Goal: Information Seeking & Learning: Check status

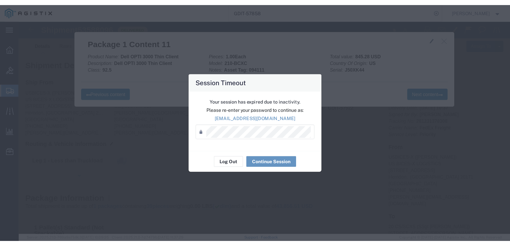
scroll to position [347, 0]
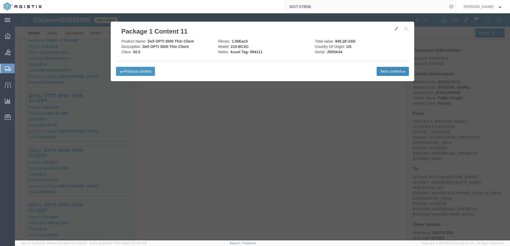
click button "Next content"
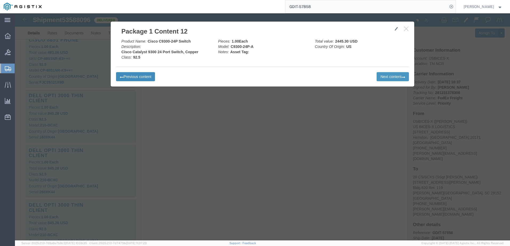
click button "Previous content"
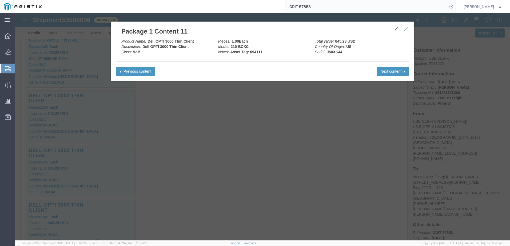
click icon "button"
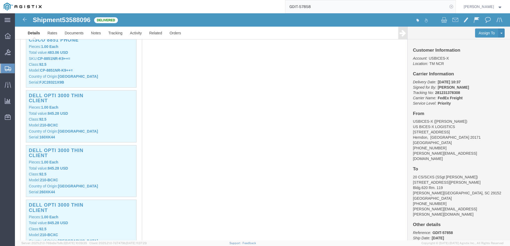
click at [407, 6] on icon at bounding box center [451, 6] width 7 height 7
click at [407, 7] on agx-global-search at bounding box center [370, 6] width 171 height 13
click at [407, 5] on agx-global-search at bounding box center [370, 6] width 171 height 13
click at [407, 6] on nav "[PERSON_NAME]" at bounding box center [257, 6] width 506 height 13
click at [407, 4] on icon at bounding box center [451, 6] width 7 height 7
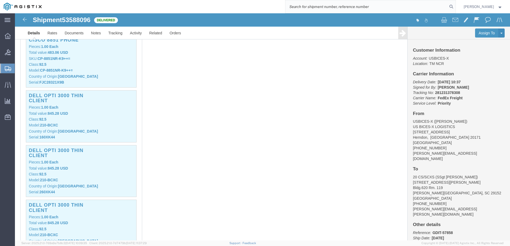
click at [399, 9] on input "search" at bounding box center [366, 6] width 162 height 13
click at [389, 10] on input "search" at bounding box center [366, 6] width 162 height 13
paste input "GDIT-54526"
click at [407, 7] on icon at bounding box center [451, 6] width 7 height 7
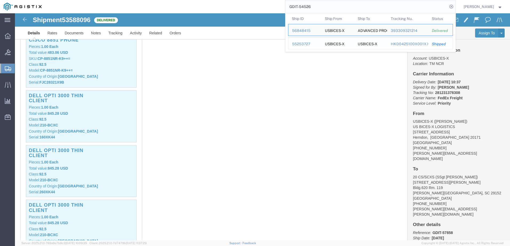
click at [313, 44] on div "55253727" at bounding box center [304, 44] width 25 height 6
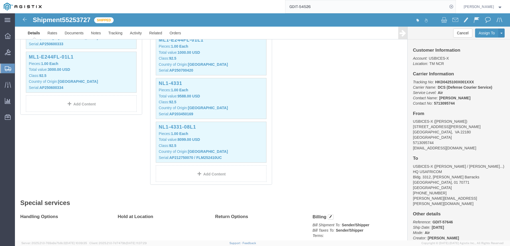
click at [325, 10] on input "GDIT-54526" at bounding box center [366, 6] width 162 height 13
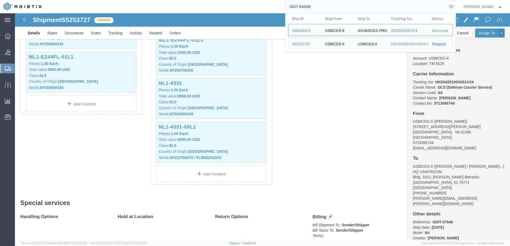
click at [325, 10] on input "GDIT-54526" at bounding box center [366, 6] width 162 height 13
click at [351, 11] on input "GDIT-54526" at bounding box center [366, 6] width 162 height 13
paste input "3741"
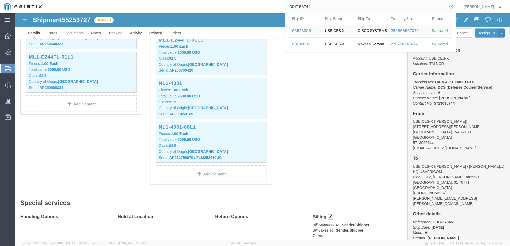
click at [310, 44] on div "53192096" at bounding box center [304, 44] width 25 height 6
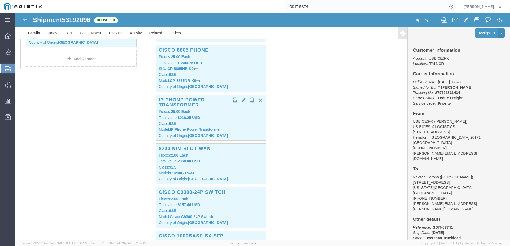
scroll to position [213, 0]
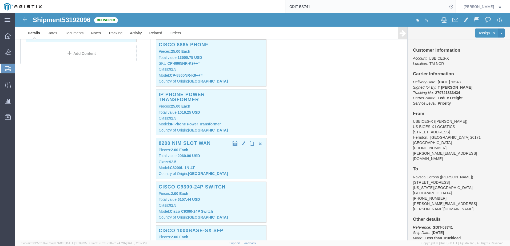
click p "Model: C8200L-1N-4T"
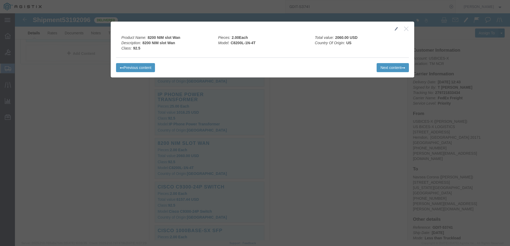
click icon "button"
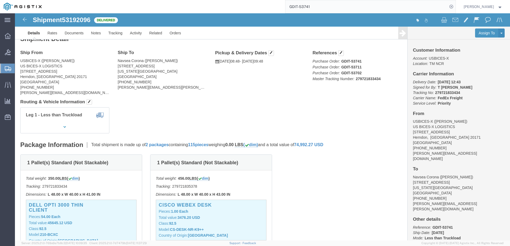
scroll to position [0, 0]
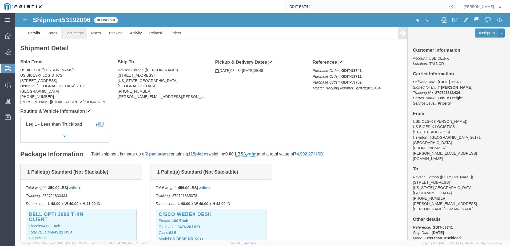
click link "Documents"
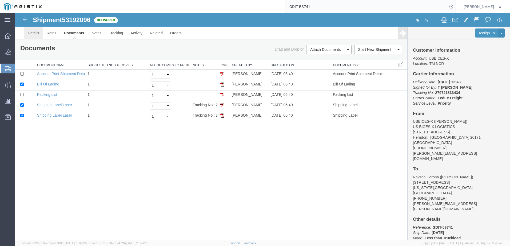
click at [39, 31] on link "Details" at bounding box center [33, 33] width 19 height 13
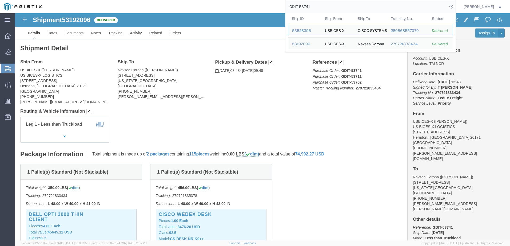
click at [346, 5] on input "GDIT-53741" at bounding box center [366, 6] width 162 height 13
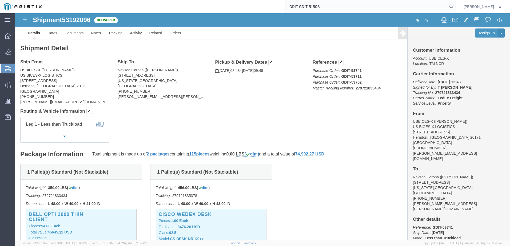
click at [346, 5] on input "GDIT-GDIT-51506" at bounding box center [366, 6] width 162 height 13
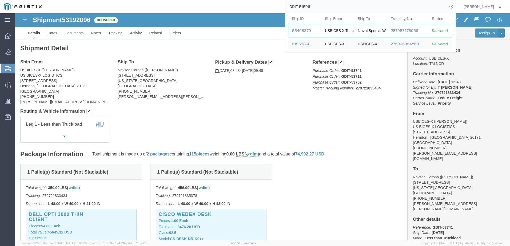
click at [314, 26] on td "Ship ID 55408379" at bounding box center [304, 30] width 33 height 12
click at [311, 31] on div "55408379" at bounding box center [304, 31] width 25 height 6
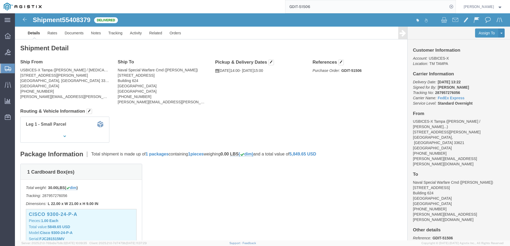
click at [315, 4] on input "GDIT-51506" at bounding box center [366, 6] width 162 height 13
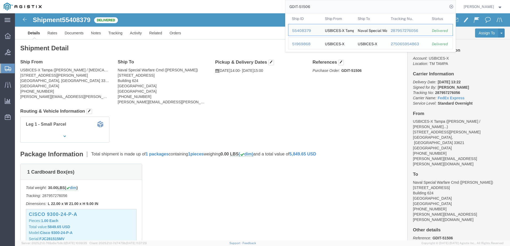
click at [316, 43] on div "51969868" at bounding box center [304, 44] width 25 height 6
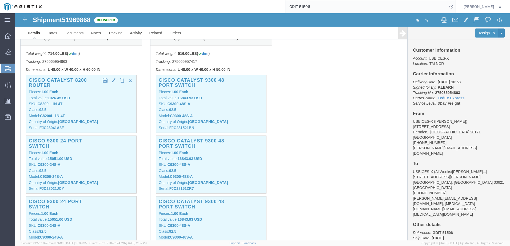
scroll to position [133, 0]
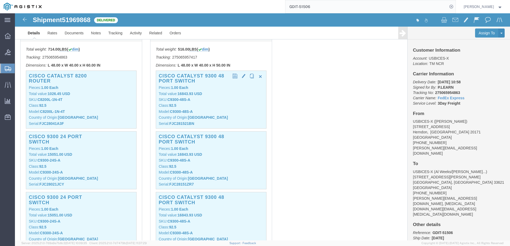
click p "Total value: 16843.93 USD"
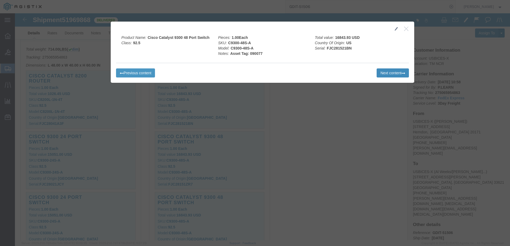
click button "Next content"
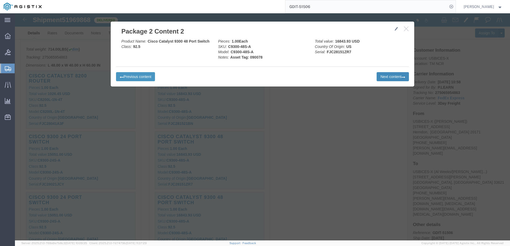
click button "Next content"
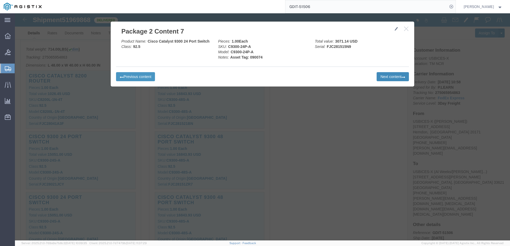
click button "Next content"
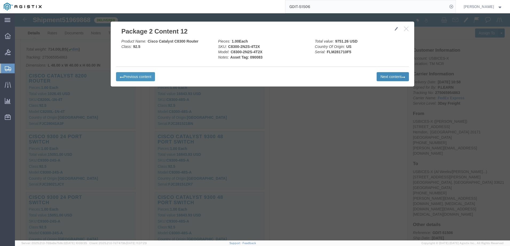
click button "Next content"
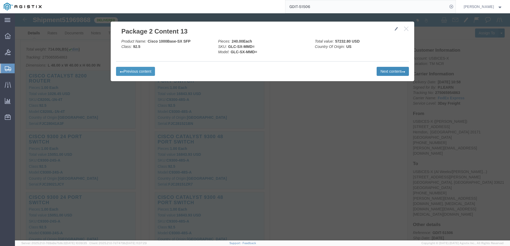
click button "Next content"
click icon "button"
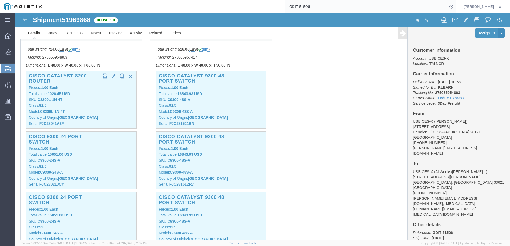
click p "SKU: C8200L-1N-4T"
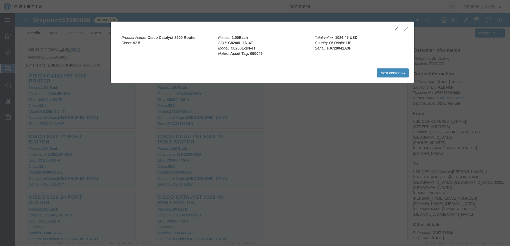
click button "Next content"
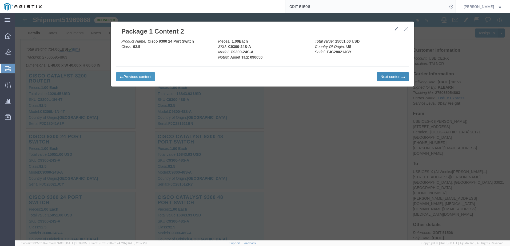
click button "Next content"
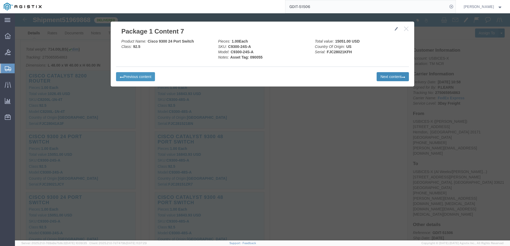
click button "Next content"
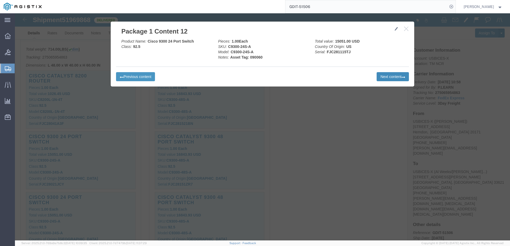
click button "Next content"
click icon "button"
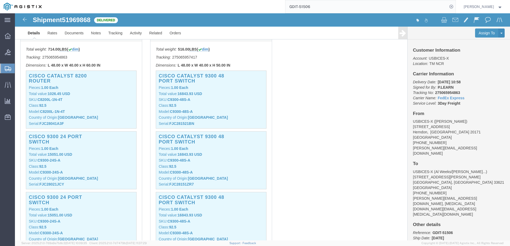
click at [337, 10] on input "GDIT-51506" at bounding box center [366, 6] width 162 height 13
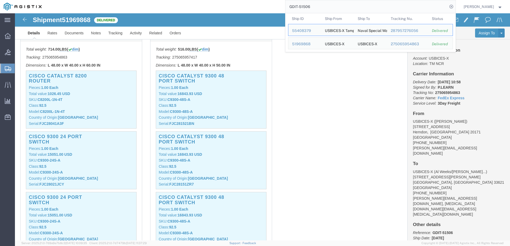
click at [337, 10] on input "GDIT-51506" at bounding box center [366, 6] width 162 height 13
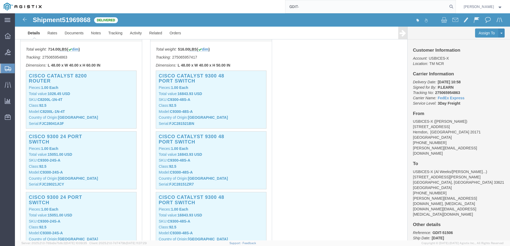
click at [367, 12] on input "GDIT-" at bounding box center [366, 6] width 162 height 13
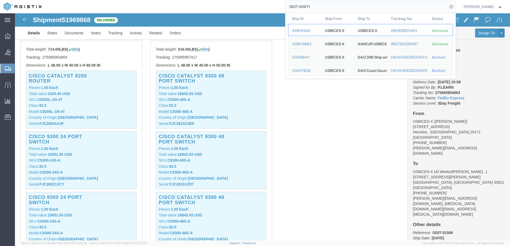
click at [313, 31] on div "54818442" at bounding box center [304, 31] width 25 height 6
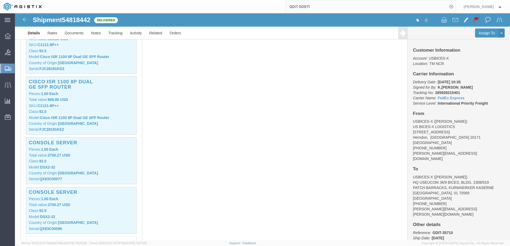
scroll to position [1094, 0]
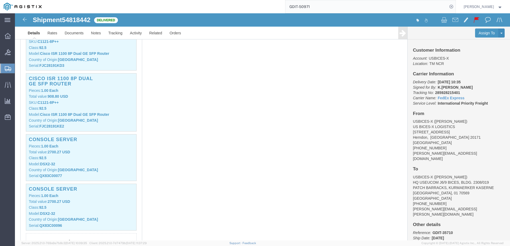
click at [325, 5] on input "GDIT-50971" at bounding box center [366, 6] width 162 height 13
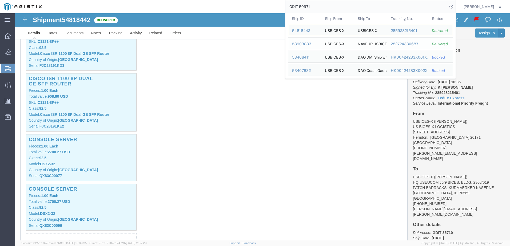
click at [308, 43] on div "53903883" at bounding box center [304, 44] width 25 height 6
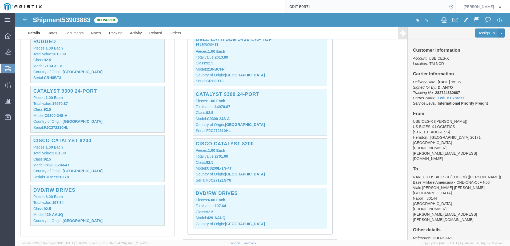
scroll to position [1387, 0]
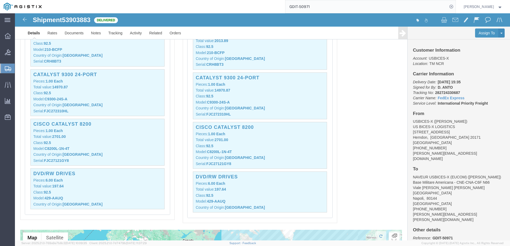
drag, startPoint x: 356, startPoint y: 92, endPoint x: 323, endPoint y: 126, distance: 47.5
click div "Pickups STOP 1 : USBICES-X US BICES-X LOGISTICS, [STREET_ADDRESS] 1 x Pallet(s)…"
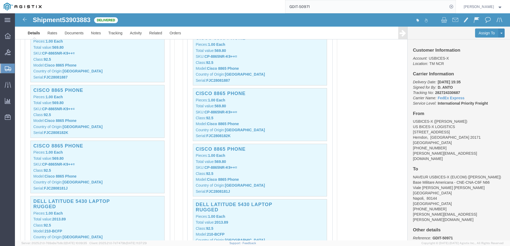
scroll to position [854, 0]
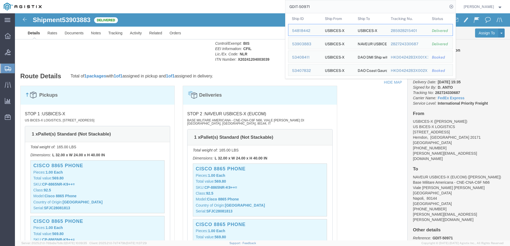
click at [335, 4] on input "GDIT-50971" at bounding box center [366, 6] width 162 height 13
click at [314, 55] on div "53408411" at bounding box center [304, 58] width 25 height 6
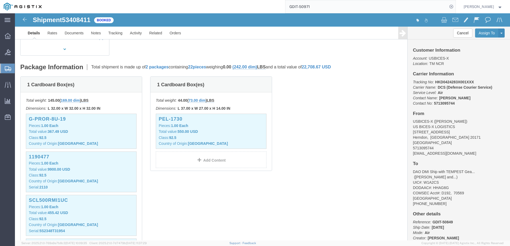
scroll to position [107, 0]
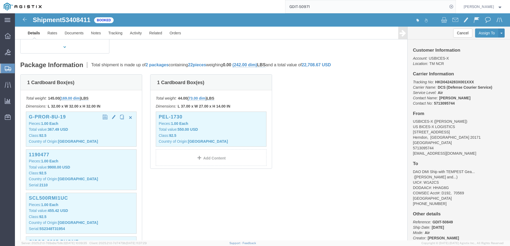
click p "Total value: 367.49 USD"
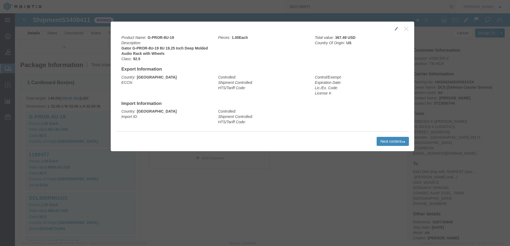
click button "Next content"
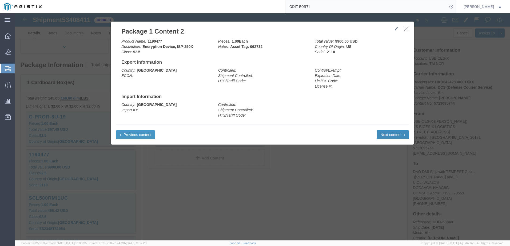
click button "Next content"
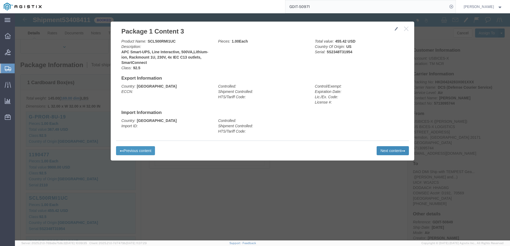
click button "Next content"
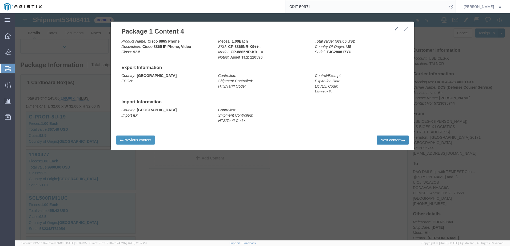
click button "Next content"
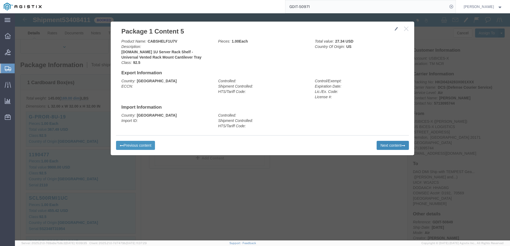
click button "Next content"
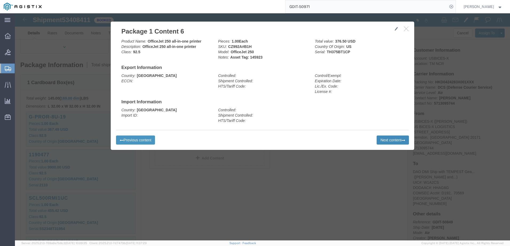
click button "Next content"
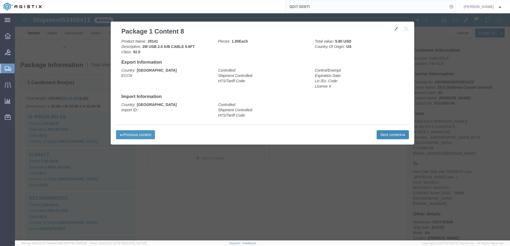
click button "Next content"
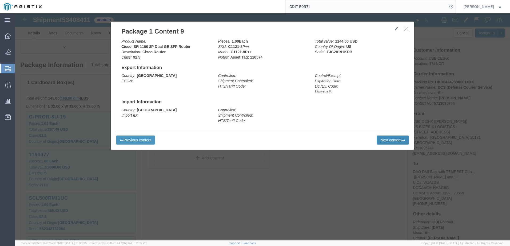
click button "Next content"
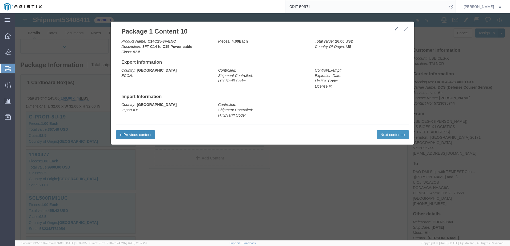
click button "Previous content"
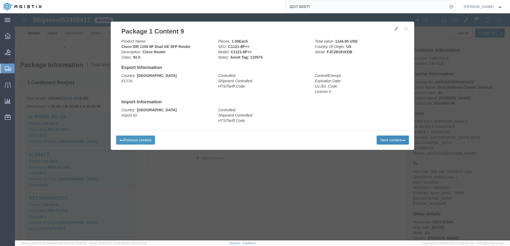
click button "Next content"
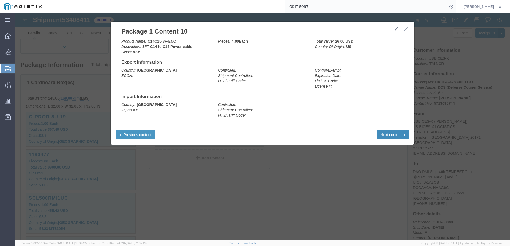
click button "Next content"
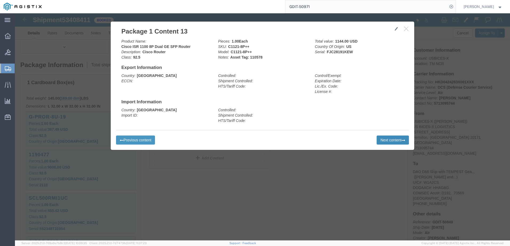
click button "Next content"
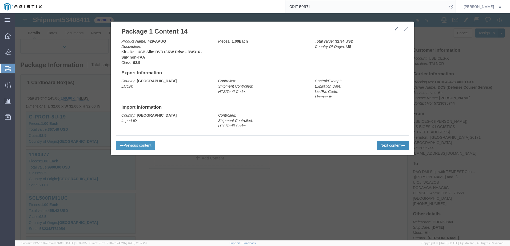
click button "Next content"
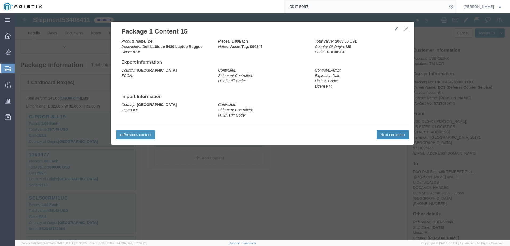
click button "Next content"
click button "button"
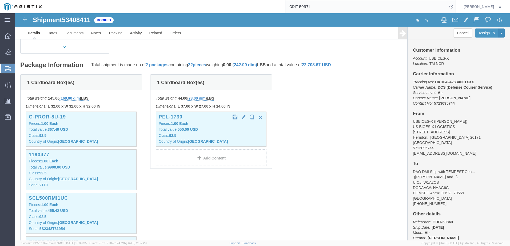
click p "Class: 92.5"
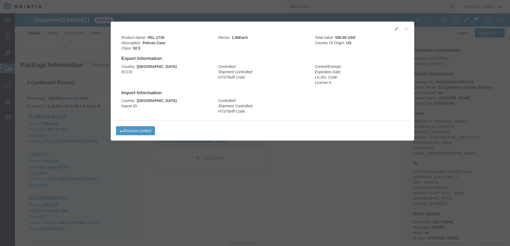
click h2
drag, startPoint x: 388, startPoint y: 14, endPoint x: 386, endPoint y: 14, distance: 2.7
click icon "button"
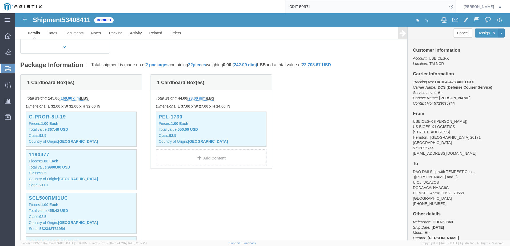
click at [349, 7] on input "GDIT-50971" at bounding box center [366, 6] width 162 height 13
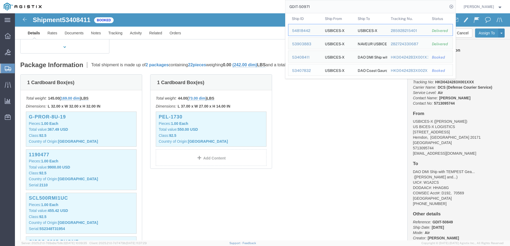
click at [314, 70] on div "53407832" at bounding box center [304, 71] width 25 height 6
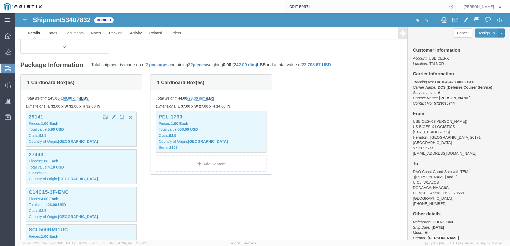
click p "Class: 92.5"
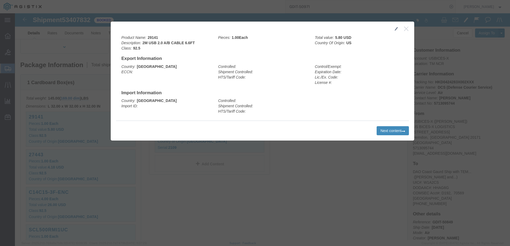
click button "Next content"
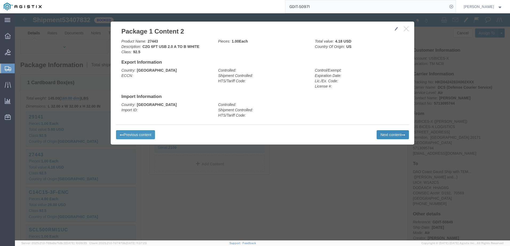
click button "Next content"
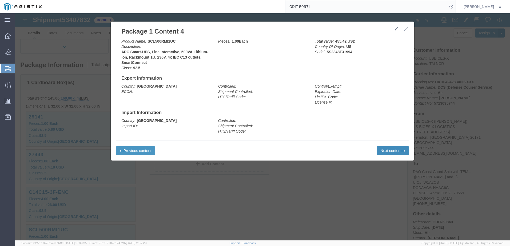
click button "Next content"
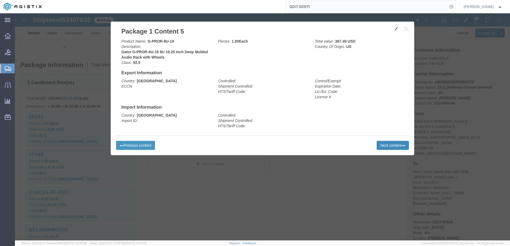
click button "Next content"
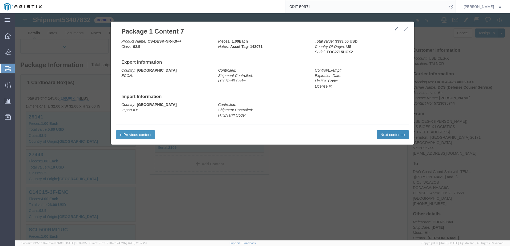
click button "Next content"
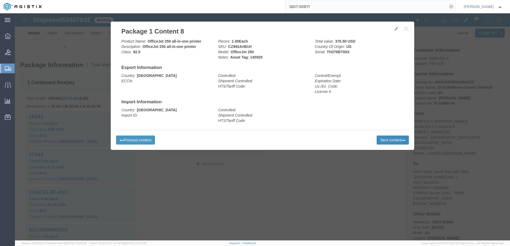
click button "Next content"
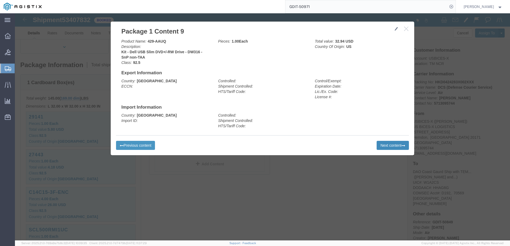
click button "Next content"
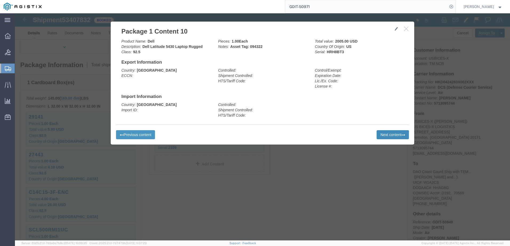
click button "Next content"
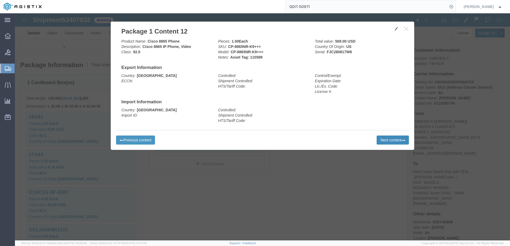
click button "Next content"
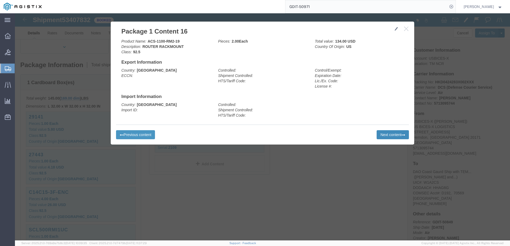
click button "Next content"
click icon "button"
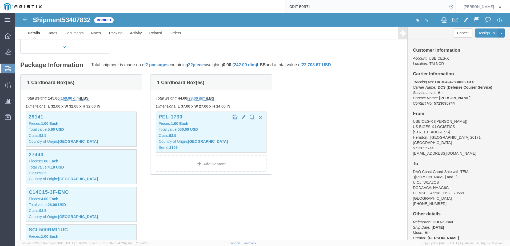
click b "550.00 USD"
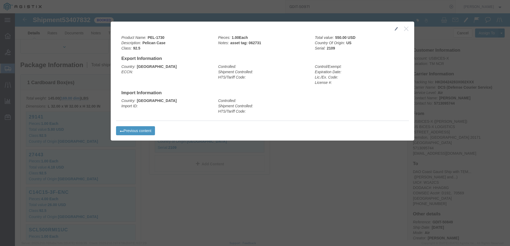
click icon "button"
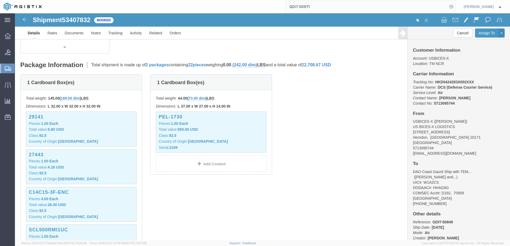
click at [347, 4] on input "GDIT-50971" at bounding box center [366, 6] width 162 height 13
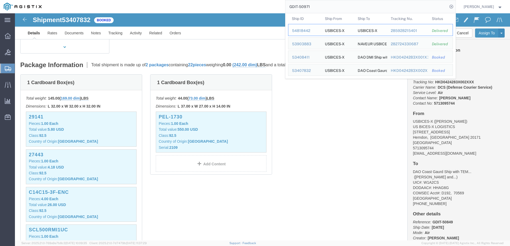
click at [314, 32] on div "54818442" at bounding box center [304, 31] width 25 height 6
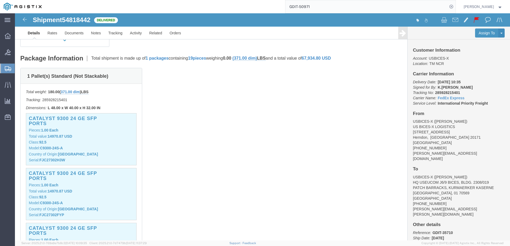
click p "Model: C9300-24S-A"
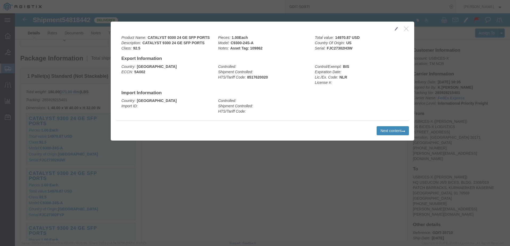
click button "Next content"
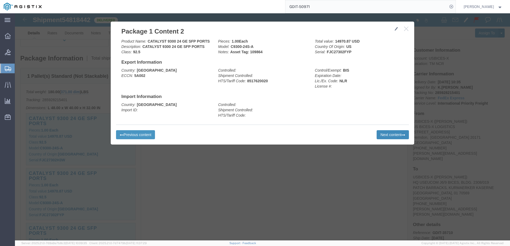
click button "Next content"
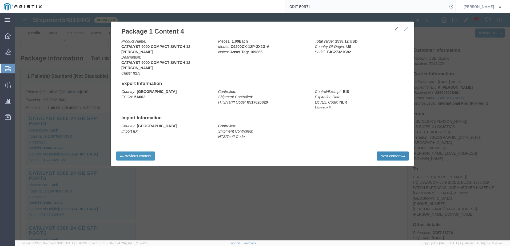
click button "Next content"
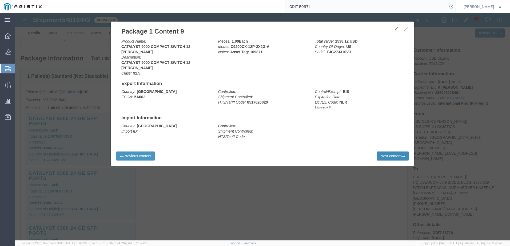
click button "Next content"
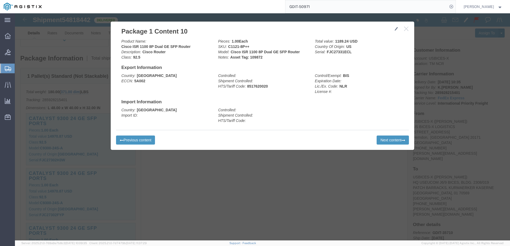
click div "Previous content Next content"
click button "Next content"
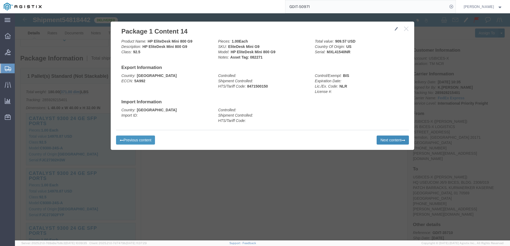
click button "Next content"
click button "Previous content"
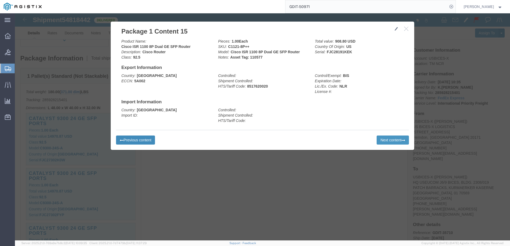
click button "Previous content"
click button "Next content"
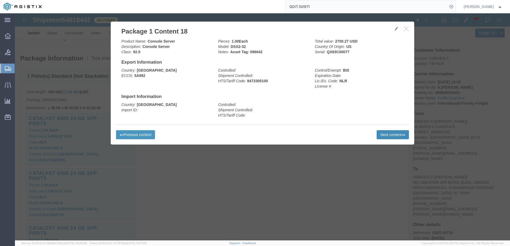
click button "Next content"
click icon "button"
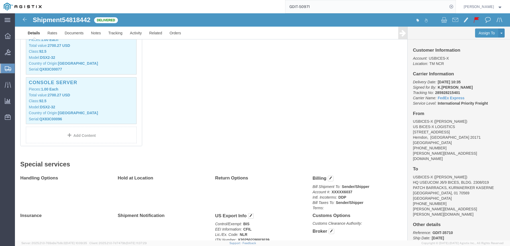
scroll to position [1014, 0]
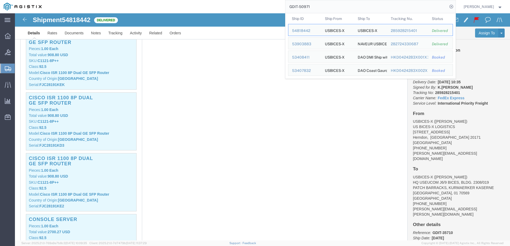
click at [338, 9] on input "GDIT-50971" at bounding box center [366, 6] width 162 height 13
click at [315, 43] on div "53903883" at bounding box center [304, 44] width 25 height 6
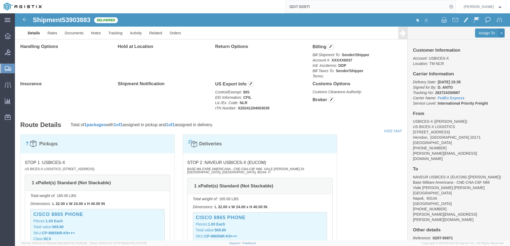
scroll to position [853, 0]
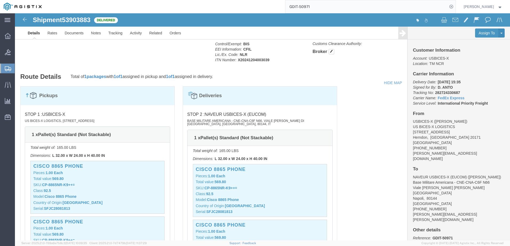
click p "Pieces: 1.00 Each"
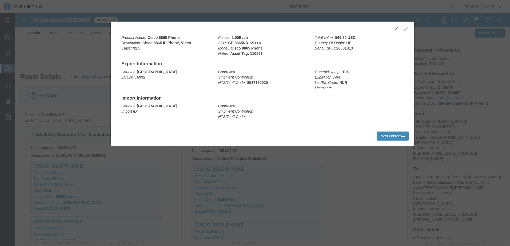
click button "Next content"
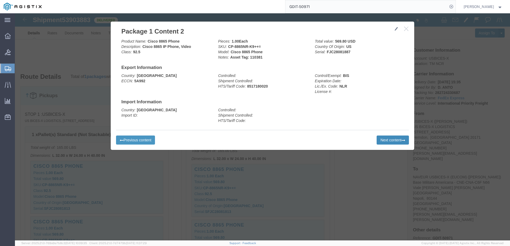
click button "Next content"
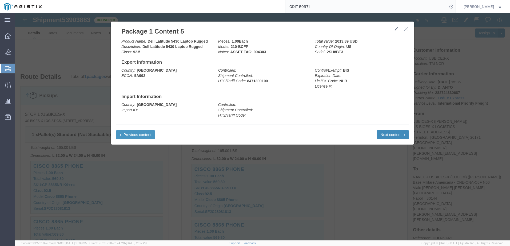
click button "Next content"
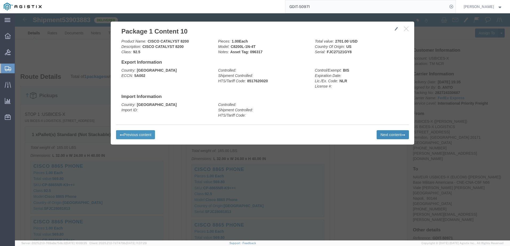
click button "Next content"
click button "button"
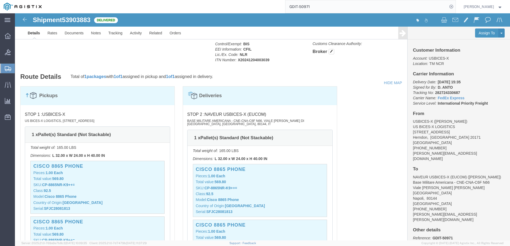
click div "Cisco 8865 Phone Pieces: 1.00 Each Total value: 569.80 SKU: CP-8865NR-K9++= Cla…"
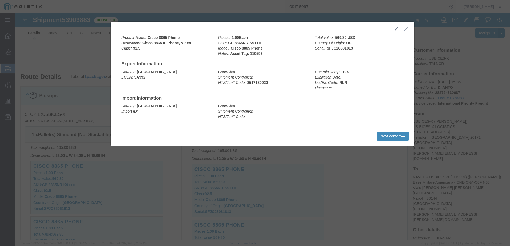
click button "Next content"
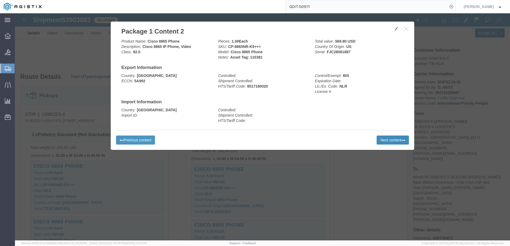
click button "Next content"
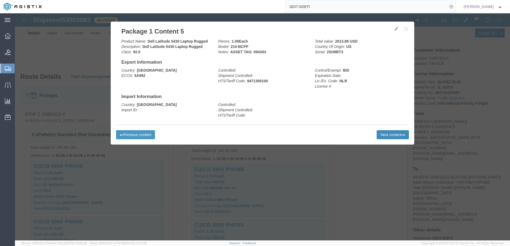
click button "Next content"
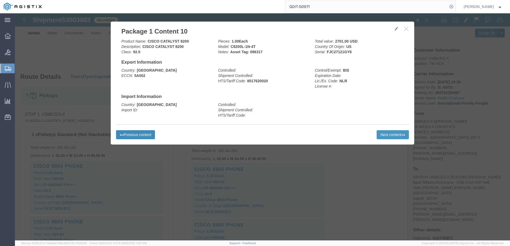
click button "Previous content"
click button "Next content"
click h2 "Package 1 Content 11"
click button "button"
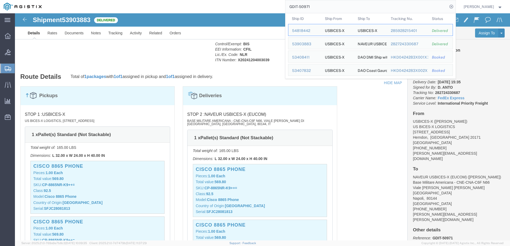
click at [330, 2] on input "GDIT-50971" at bounding box center [366, 6] width 162 height 13
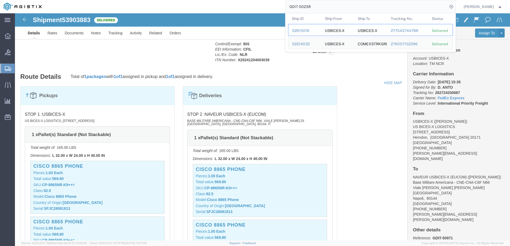
click at [309, 31] on div "52615016" at bounding box center [304, 31] width 25 height 6
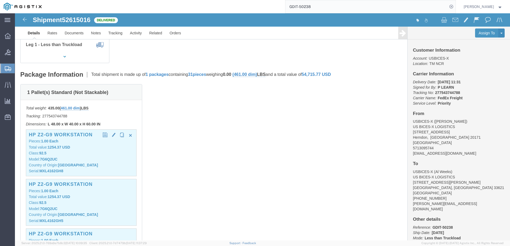
scroll to position [80, 0]
click div "HP Z2-G9 Workstation Pieces: 1.00 Each Total value: 1254.37 USD Class: 92.5 Mod…"
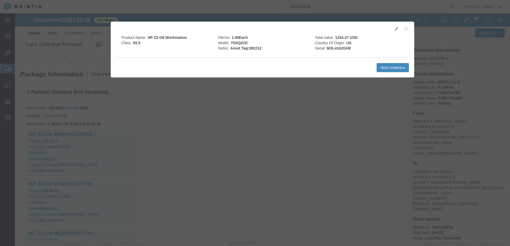
click button "Next content"
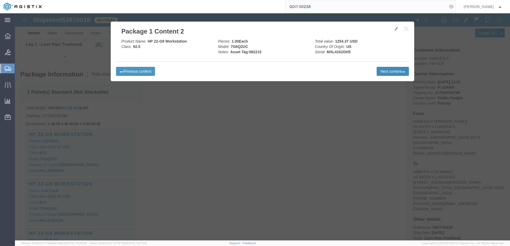
click button "Next content"
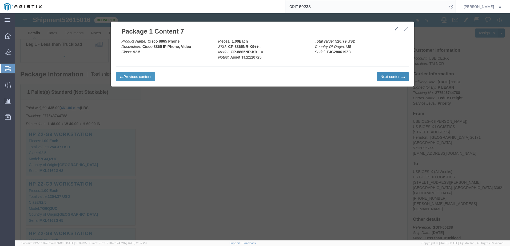
click button "Next content"
click div "Previous content Next content"
click icon "button"
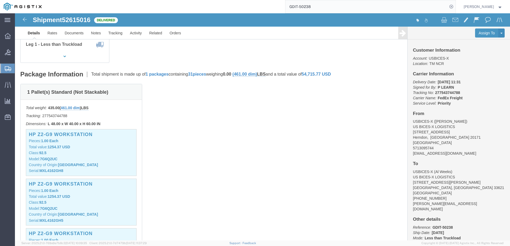
click at [357, 7] on input "GDIT-50238" at bounding box center [366, 6] width 162 height 13
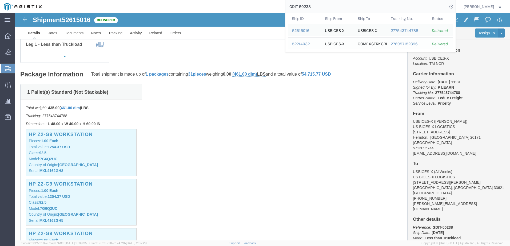
click at [309, 46] on div "52214032" at bounding box center [304, 44] width 25 height 6
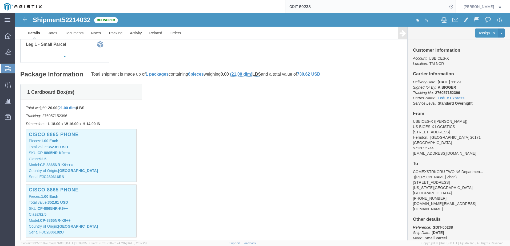
click at [324, 4] on input "GDIT-50238" at bounding box center [366, 6] width 162 height 13
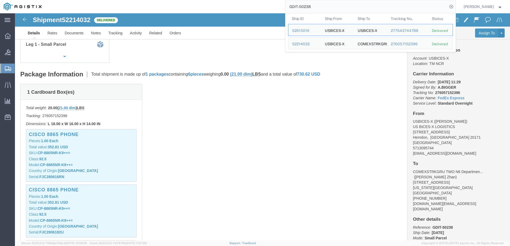
click at [324, 4] on input "GDIT-50238" at bounding box center [366, 6] width 162 height 13
click at [314, 29] on div "55647055" at bounding box center [304, 31] width 25 height 6
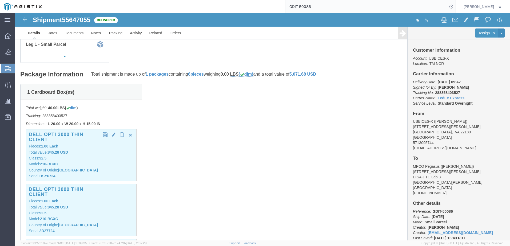
click p "Class: 92.5"
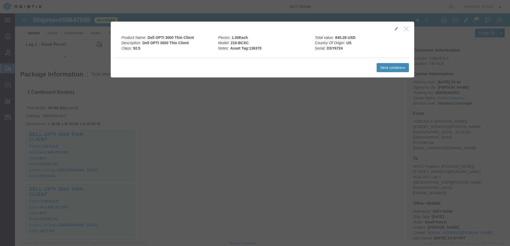
click button "Next content"
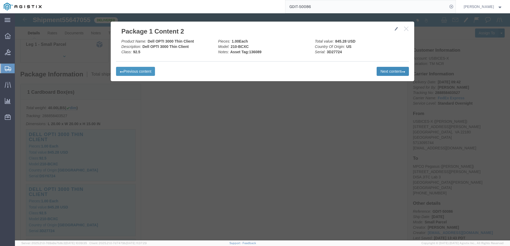
click icon
click button "Next content"
click icon
click icon "button"
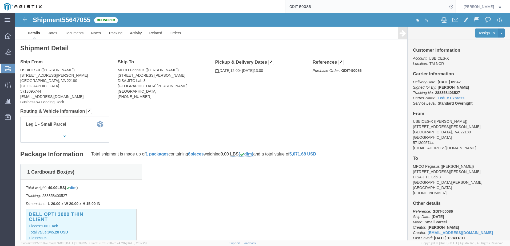
click at [322, 7] on input "GDIT-50086" at bounding box center [366, 6] width 162 height 13
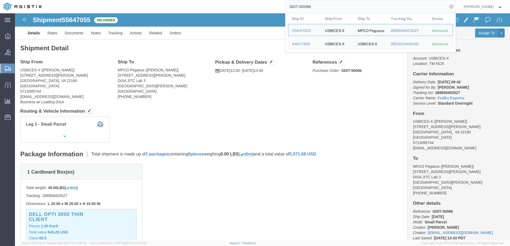
click at [322, 7] on input "GDIT-50086" at bounding box center [366, 6] width 162 height 13
click at [341, 10] on input "GDIT-50086" at bounding box center [366, 6] width 162 height 13
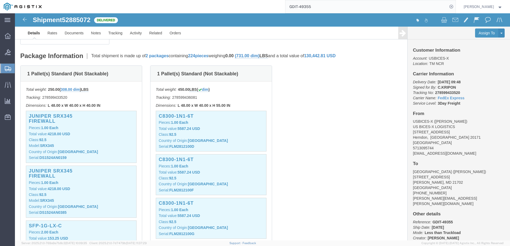
scroll to position [107, 0]
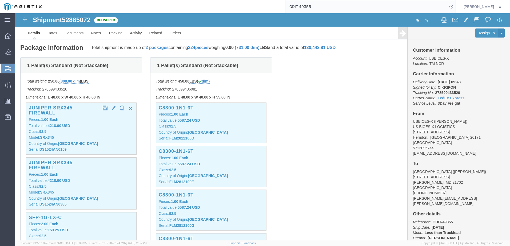
click div "Juniper SRX345 Firewall Pieces: 1.00 Each Total value: 4218.00 USD Class: 92.5 …"
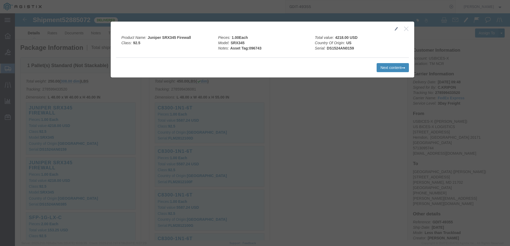
click button "Next content"
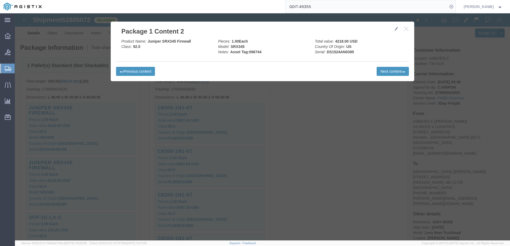
click icon "button"
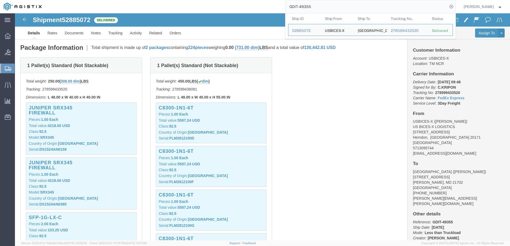
click at [349, 10] on input "GDIT-49355" at bounding box center [366, 6] width 162 height 13
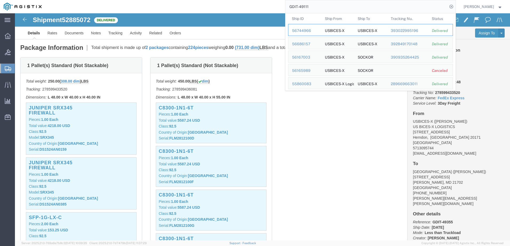
click at [312, 29] on div "56744966" at bounding box center [304, 31] width 25 height 6
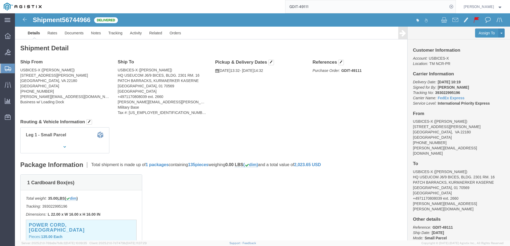
click at [343, 10] on input "GDIT-49111" at bounding box center [366, 6] width 162 height 13
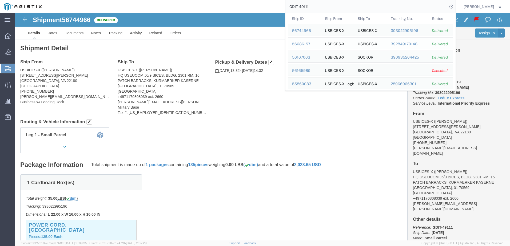
click at [313, 44] on div "56686157" at bounding box center [304, 44] width 25 height 6
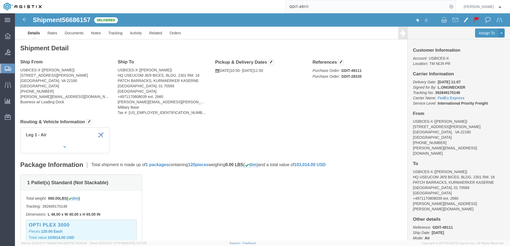
click at [358, 8] on input "GDIT-49111" at bounding box center [366, 6] width 162 height 13
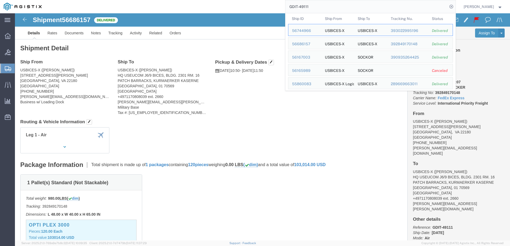
click at [358, 8] on input "GDIT-49111" at bounding box center [366, 6] width 162 height 13
click at [314, 29] on div "56074955" at bounding box center [304, 31] width 25 height 6
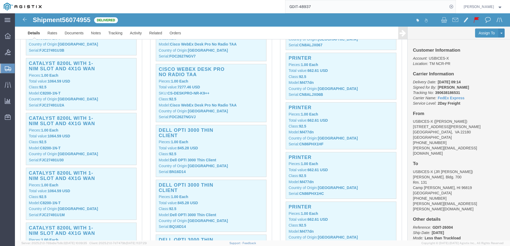
scroll to position [267, 0]
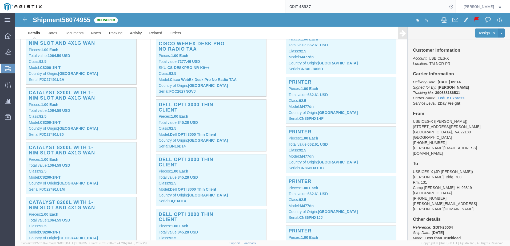
click p "Total value: 845.28 USD"
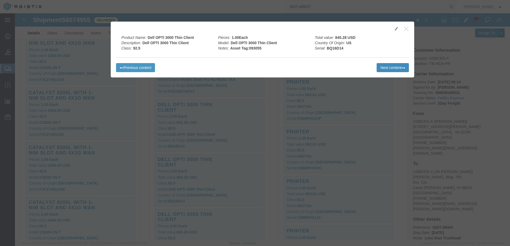
click button "Next content"
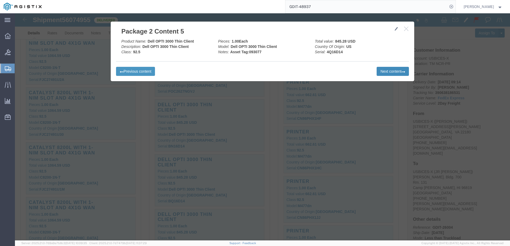
click button "Next content"
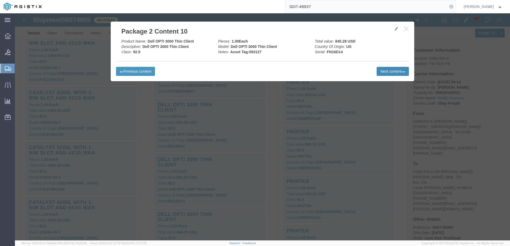
click button "Next content"
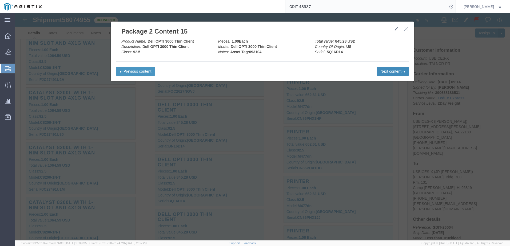
click button "Next content"
click button "button"
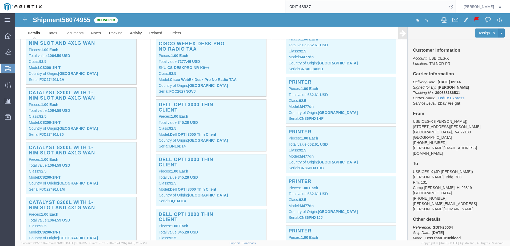
click at [335, 7] on input "GDIT-48937" at bounding box center [366, 6] width 162 height 13
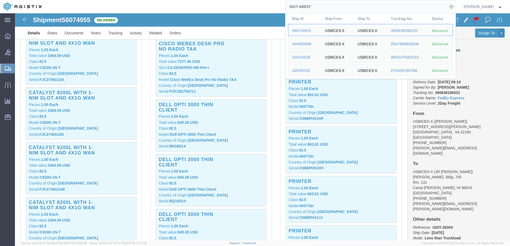
click at [335, 7] on input "GDIT-48937" at bounding box center [366, 6] width 162 height 13
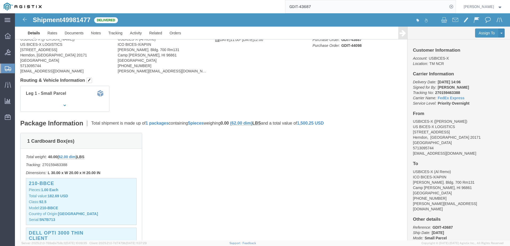
scroll to position [80, 0]
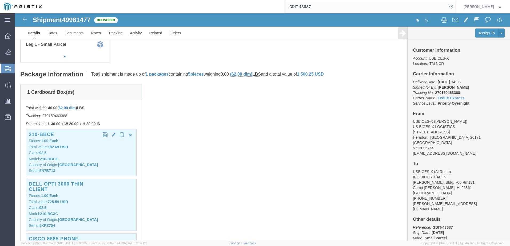
click p "Serial: 5N7B713"
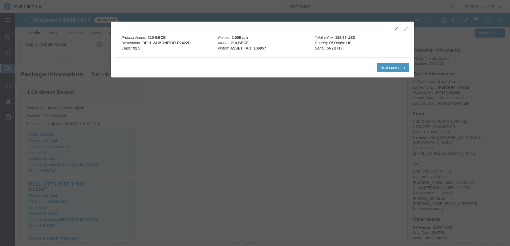
click icon "button"
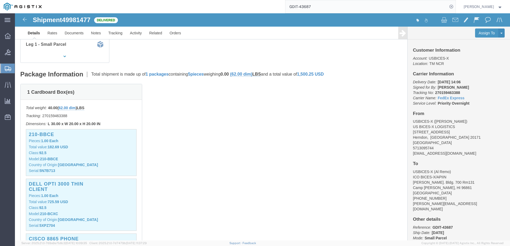
click at [357, 11] on input "GDIT-43687" at bounding box center [366, 6] width 162 height 13
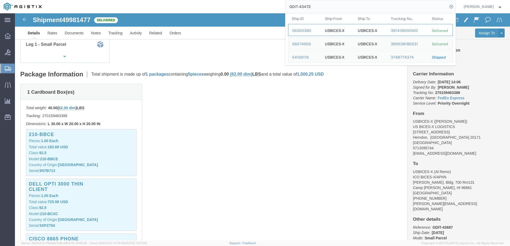
click at [313, 29] on div "56300380" at bounding box center [304, 31] width 25 height 6
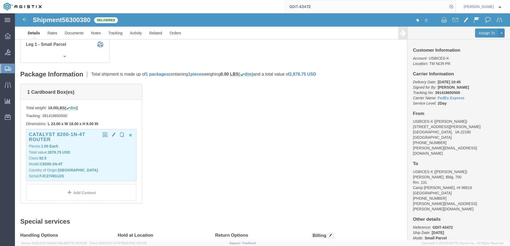
click p "Class: 92.5"
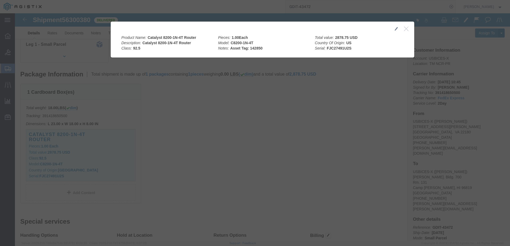
click icon "button"
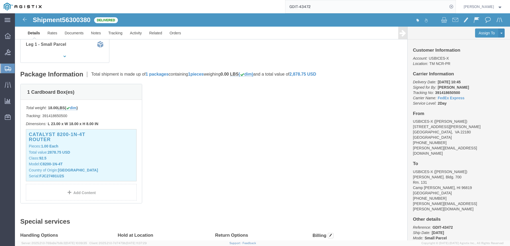
click at [372, 7] on input "GDIT-43472" at bounding box center [366, 6] width 162 height 13
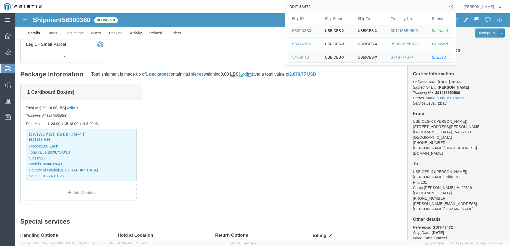
click at [311, 46] on div "56074955" at bounding box center [304, 44] width 25 height 6
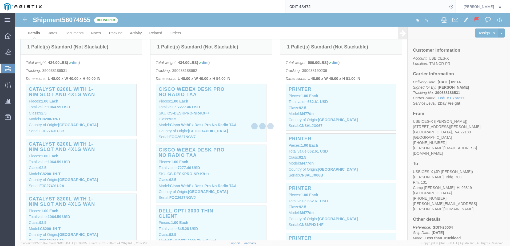
scroll to position [186, 0]
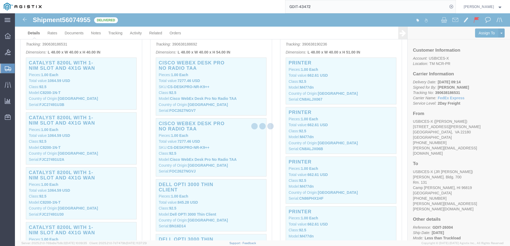
click at [104, 93] on div at bounding box center [262, 127] width 495 height 228
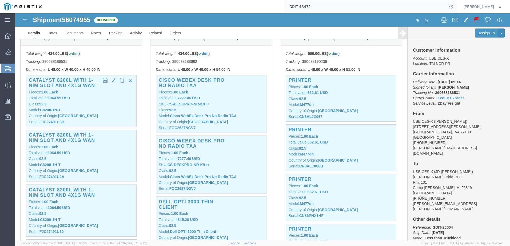
scroll to position [160, 0]
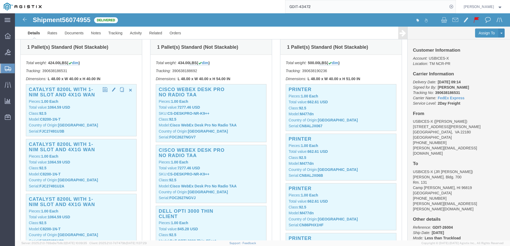
click p "Country of Origin: [GEOGRAPHIC_DATA]"
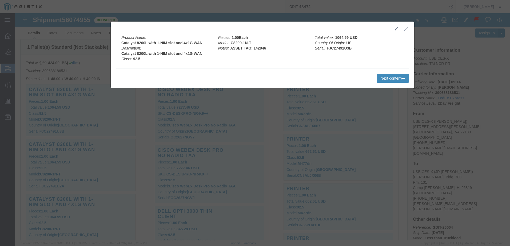
click button "Next content"
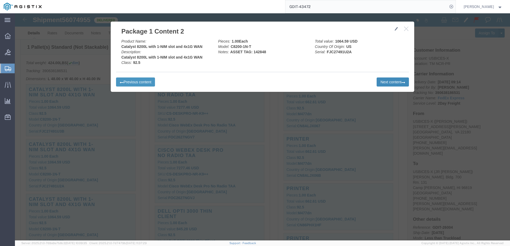
click button "Next content"
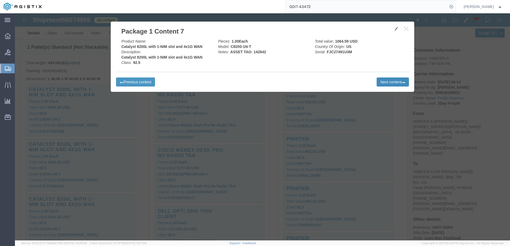
click button "Next content"
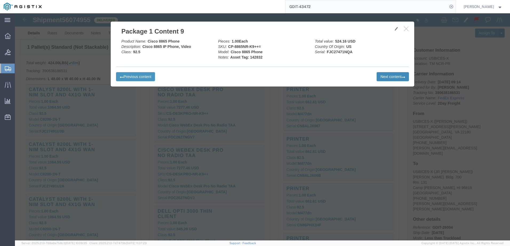
click button "Next content"
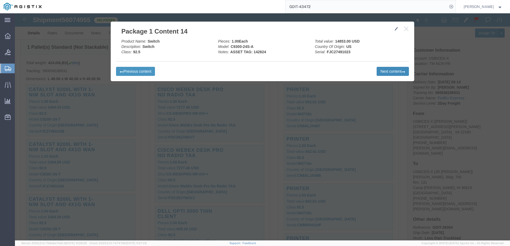
click button "Next content"
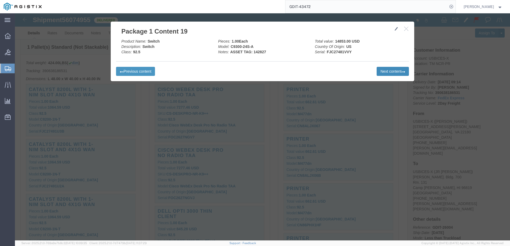
click button "Next content"
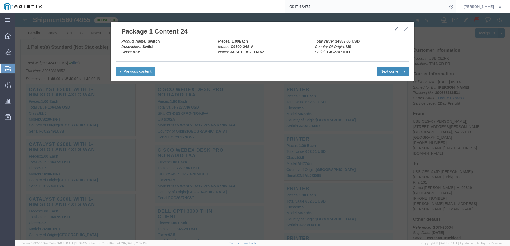
click button "Next content"
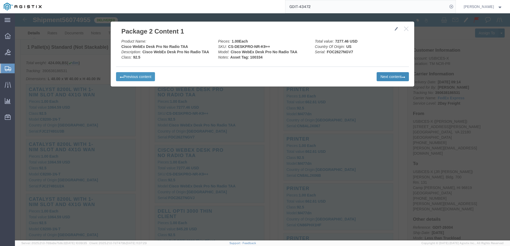
click button "Next content"
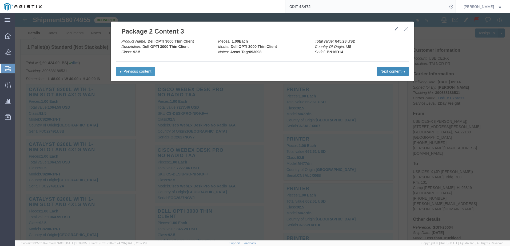
click button "Next content"
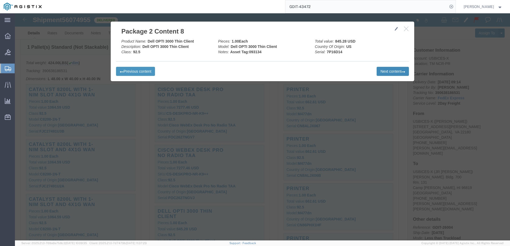
click button "Next content"
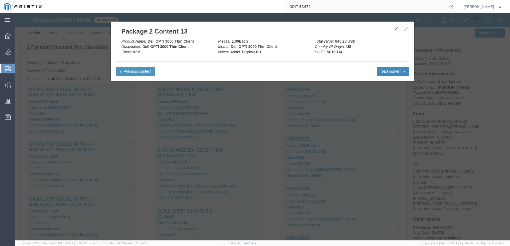
click button "Next content"
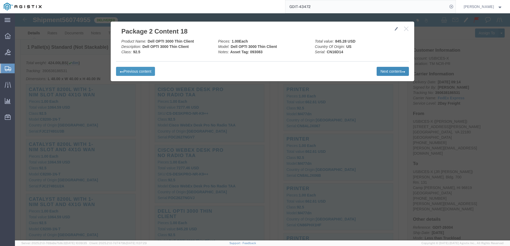
click button "Next content"
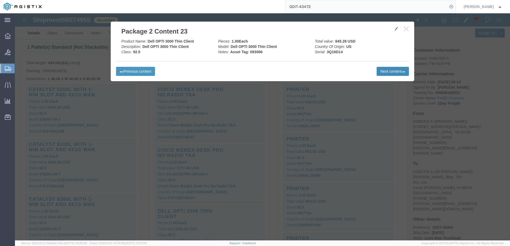
click button "Next content"
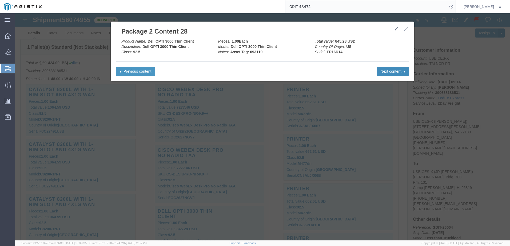
click button "Next content"
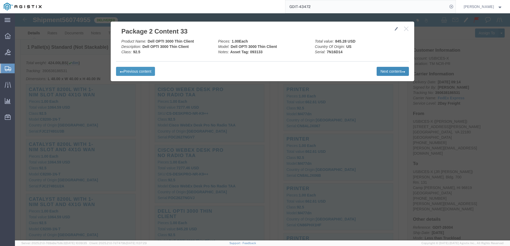
click button "Next content"
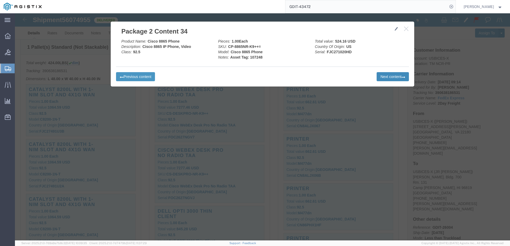
click button "Next content"
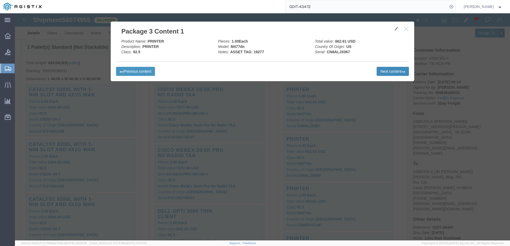
click button "Next content"
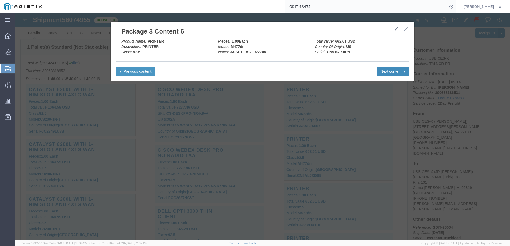
click button "Next content"
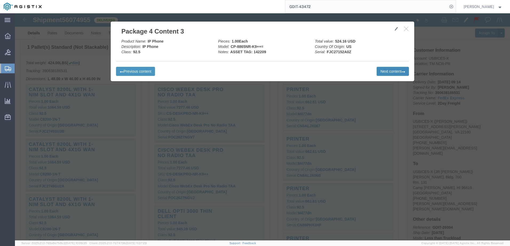
click button "Next content"
click button "Previous content"
click button "Next content"
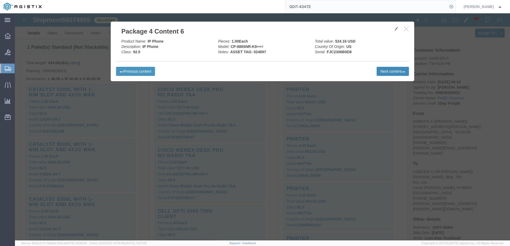
click button "Next content"
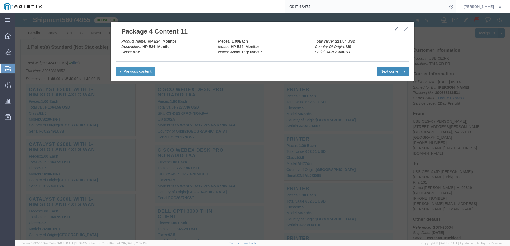
click button "Next content"
click button "Previous content"
click button "Next content"
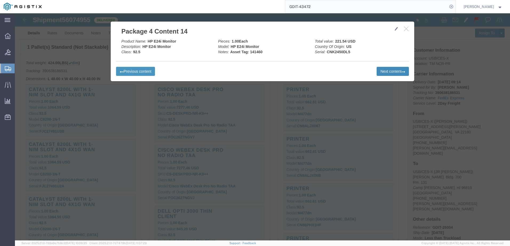
click button "Next content"
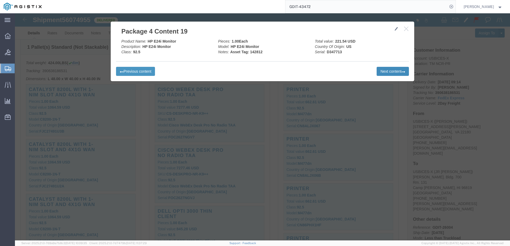
click button "Next content"
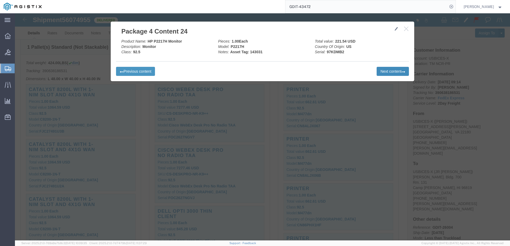
click button "Next content"
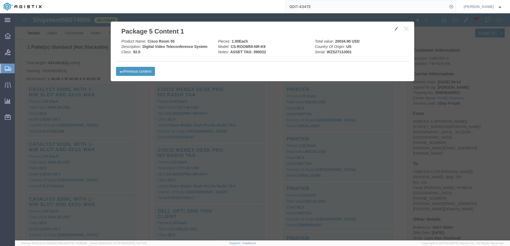
click icon "button"
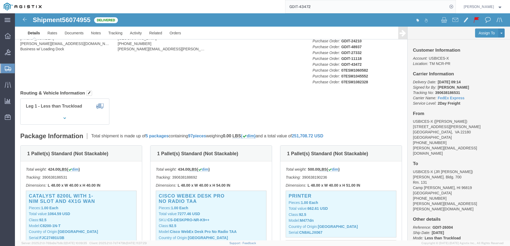
scroll to position [0, 0]
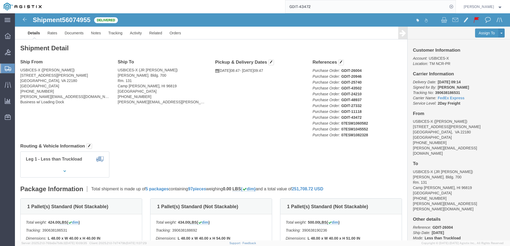
click at [319, 5] on input "GDIT-43472" at bounding box center [366, 6] width 162 height 13
type input "GDIT-29587"
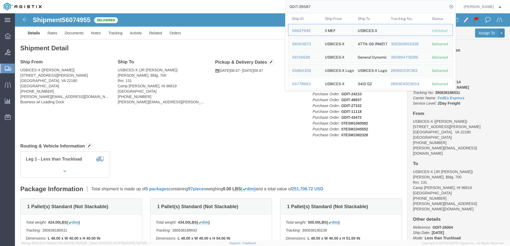
click at [307, 86] on div "55778993" at bounding box center [304, 84] width 25 height 6
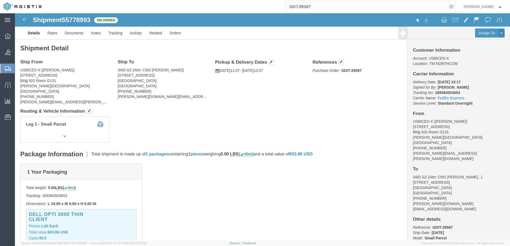
click at [352, 2] on input "GDIT-29587" at bounding box center [366, 6] width 162 height 13
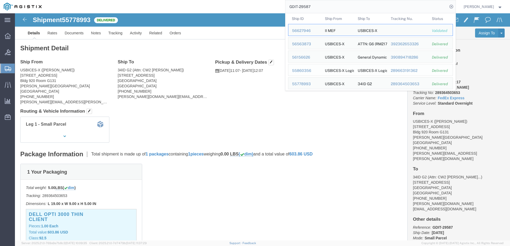
click at [311, 70] on div "55860356" at bounding box center [304, 71] width 25 height 6
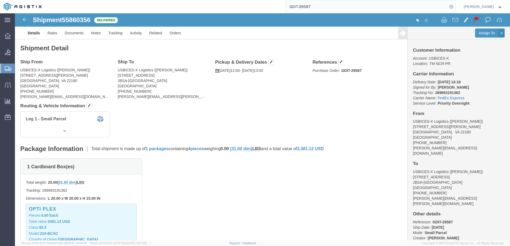
drag, startPoint x: 372, startPoint y: 2, endPoint x: 368, endPoint y: 0, distance: 4.7
click div
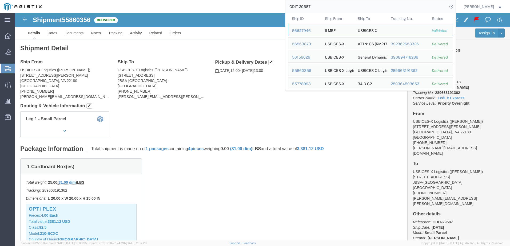
click at [376, 10] on input "GDIT-29587" at bounding box center [366, 6] width 162 height 13
click at [313, 56] on div "56156626" at bounding box center [304, 58] width 25 height 6
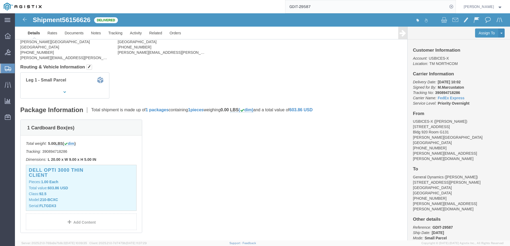
scroll to position [53, 0]
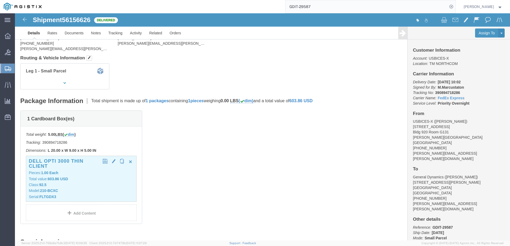
click p "Class: 92.5"
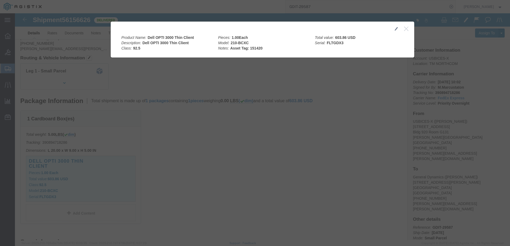
drag, startPoint x: 387, startPoint y: 15, endPoint x: 383, endPoint y: 25, distance: 10.7
click button "button"
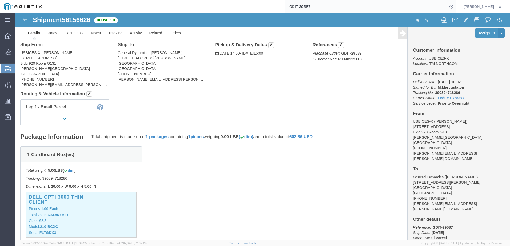
scroll to position [27, 0]
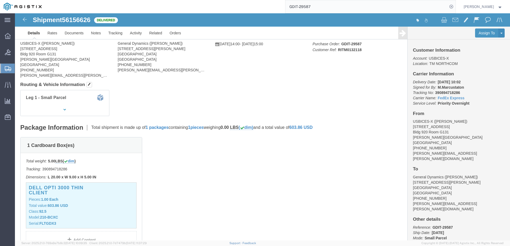
click at [334, 5] on input "GDIT-29587" at bounding box center [366, 6] width 162 height 13
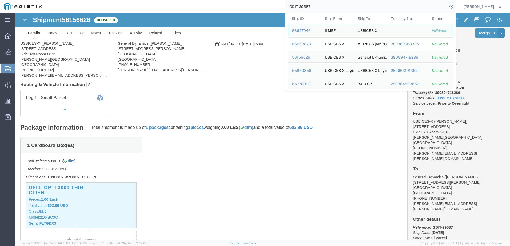
click at [309, 43] on div "56563873" at bounding box center [304, 44] width 25 height 6
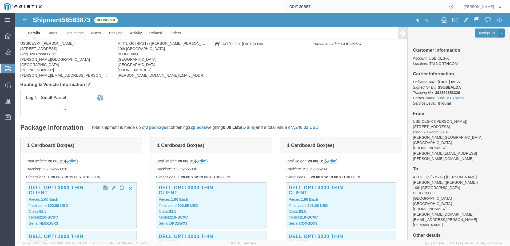
click p "Class: 92.5"
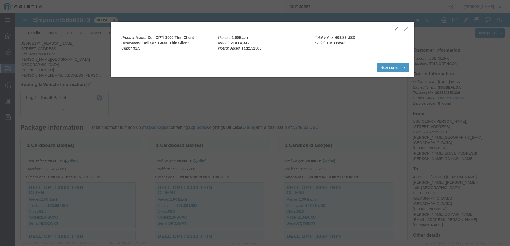
click icon "button"
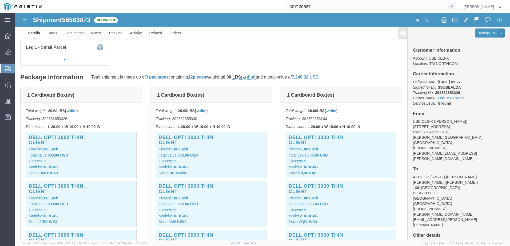
scroll to position [80, 0]
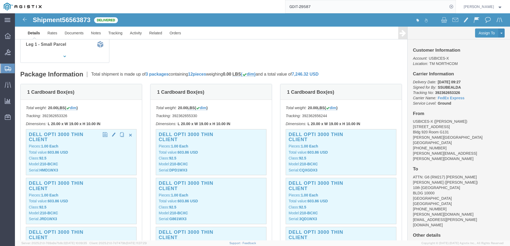
click p "Class: 92.5"
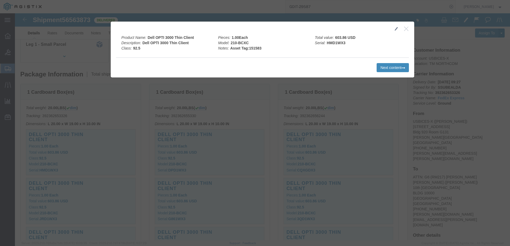
click button "Next content"
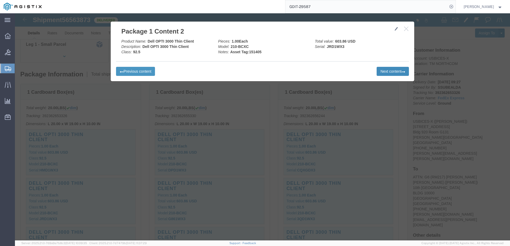
click button "Next content"
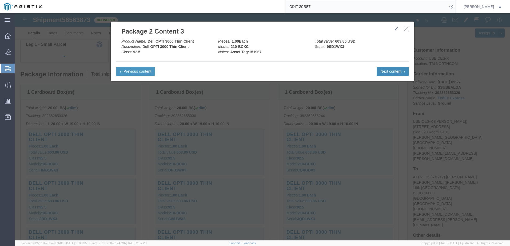
click button "Next content"
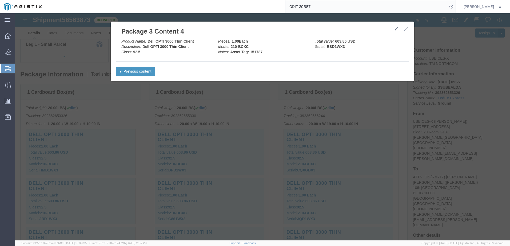
click icon "button"
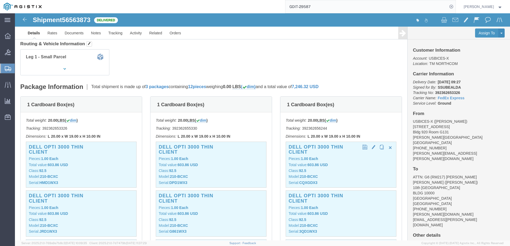
scroll to position [0, 0]
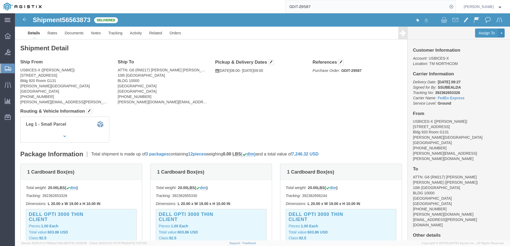
click at [359, 11] on input "GDIT-29587" at bounding box center [366, 6] width 162 height 13
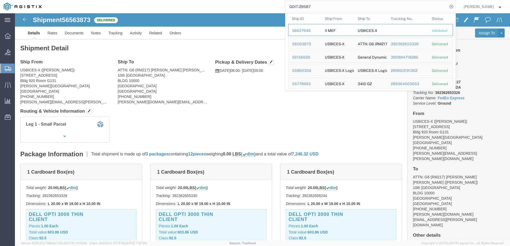
click at [310, 29] on div "56627946" at bounding box center [304, 31] width 25 height 6
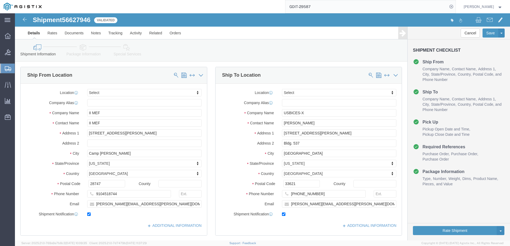
select select
click icon
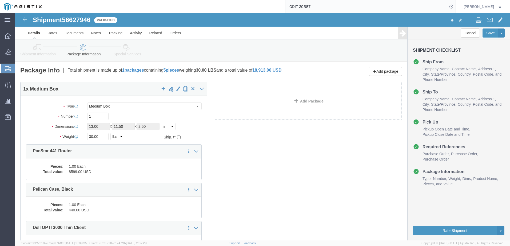
click icon
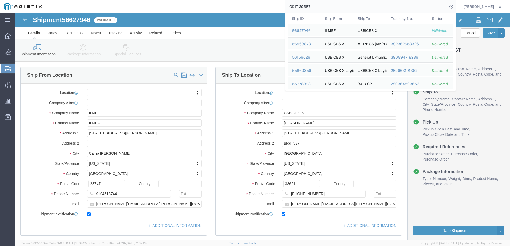
click at [370, 7] on input "GDIT-29587" at bounding box center [366, 6] width 162 height 13
click at [317, 68] on td "Ship ID 55860356" at bounding box center [304, 70] width 33 height 12
click at [317, 71] on div "55860356" at bounding box center [304, 71] width 25 height 6
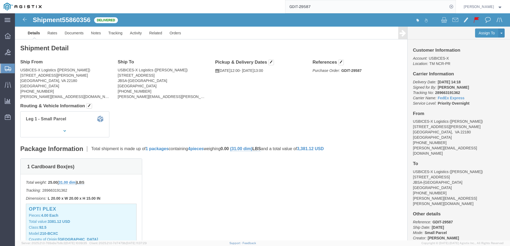
click at [341, 7] on input "GDIT-29587" at bounding box center [366, 6] width 162 height 13
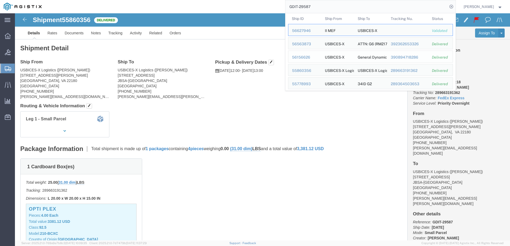
click at [309, 52] on td "Ship ID 56156626" at bounding box center [304, 57] width 33 height 12
click at [309, 58] on div "56156626" at bounding box center [304, 58] width 25 height 6
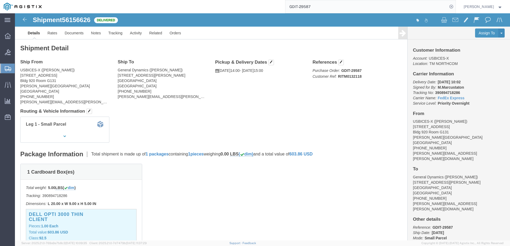
drag, startPoint x: 150, startPoint y: 95, endPoint x: 146, endPoint y: 80, distance: 14.9
click div "Shipment Detail Ship From USBICES-X ([PERSON_NAME]) [STREET_ADDRESS][PERSON_NAM…"
